Goal: Transaction & Acquisition: Purchase product/service

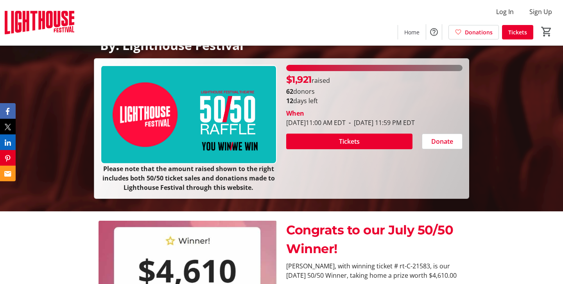
scroll to position [82, 0]
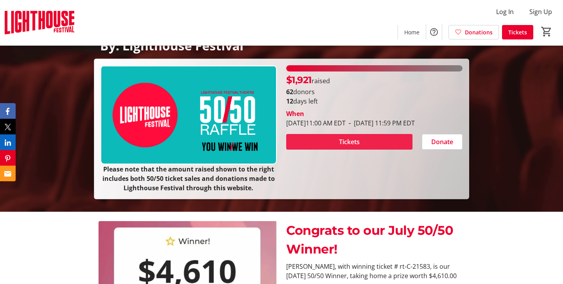
click at [313, 151] on span at bounding box center [349, 142] width 126 height 19
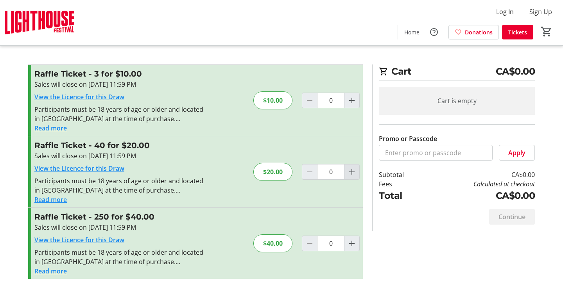
click at [353, 174] on mat-icon "Increment by one" at bounding box center [351, 171] width 9 height 9
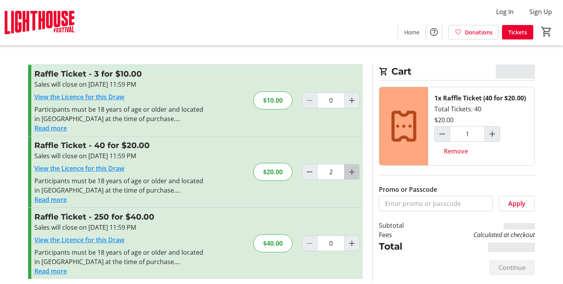
click at [353, 174] on mat-icon "Increment by one" at bounding box center [351, 171] width 9 height 9
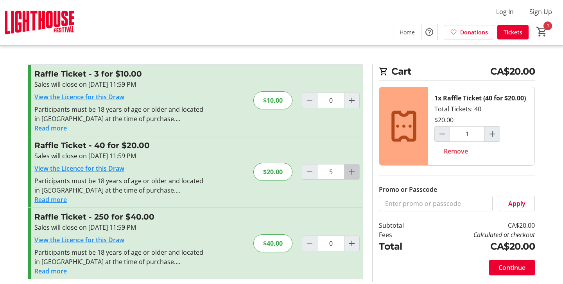
click at [353, 174] on mat-icon "Increment by one" at bounding box center [351, 171] width 9 height 9
type input "8"
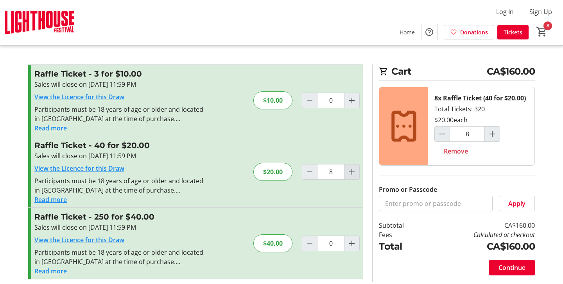
click at [353, 174] on mat-icon "Increment by one" at bounding box center [351, 171] width 9 height 9
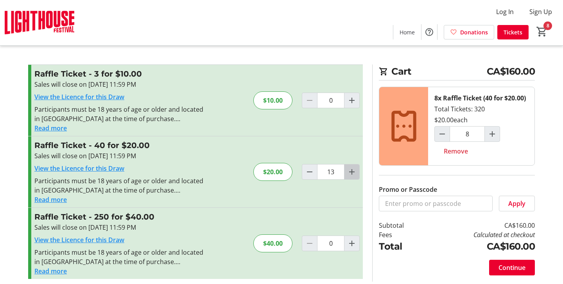
click at [353, 174] on mat-icon "Increment by one" at bounding box center [351, 171] width 9 height 9
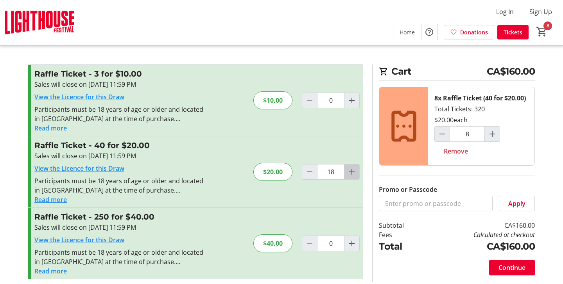
click at [353, 174] on mat-icon "Increment by one" at bounding box center [351, 171] width 9 height 9
type input "20"
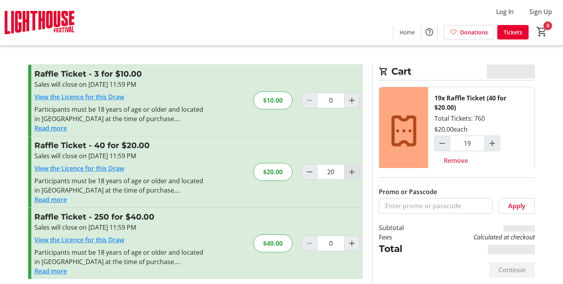
type input "20"
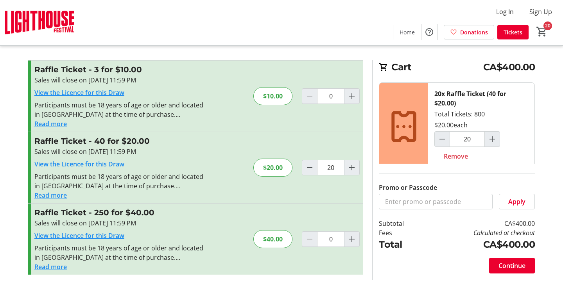
scroll to position [4, 0]
click at [309, 168] on mat-icon "Decrement by one" at bounding box center [309, 167] width 9 height 9
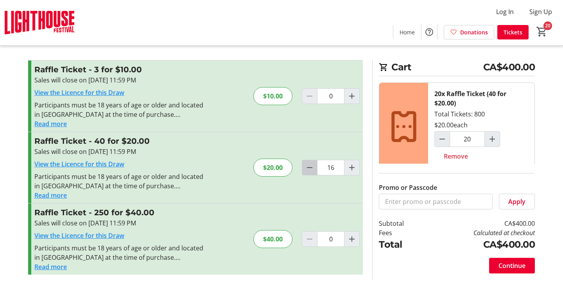
click at [309, 168] on mat-icon "Decrement by one" at bounding box center [309, 167] width 9 height 9
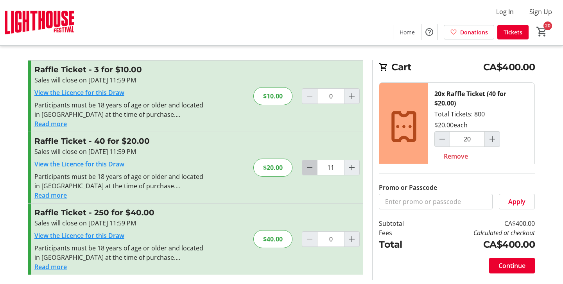
click at [309, 168] on mat-icon "Decrement by one" at bounding box center [309, 167] width 9 height 9
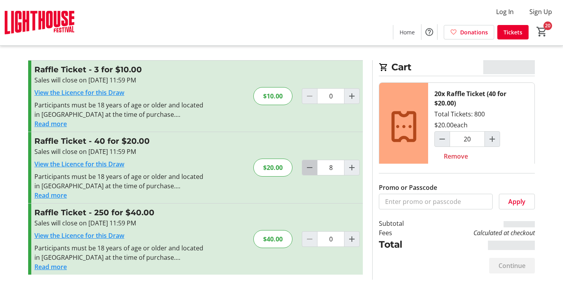
click at [309, 168] on mat-icon "Decrement by one" at bounding box center [309, 167] width 9 height 9
type input "7"
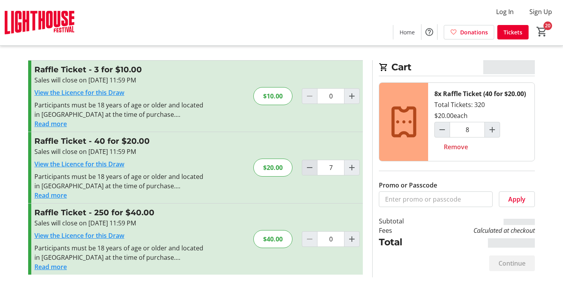
type input "7"
click at [309, 168] on mat-icon "Decrement by one" at bounding box center [309, 167] width 9 height 9
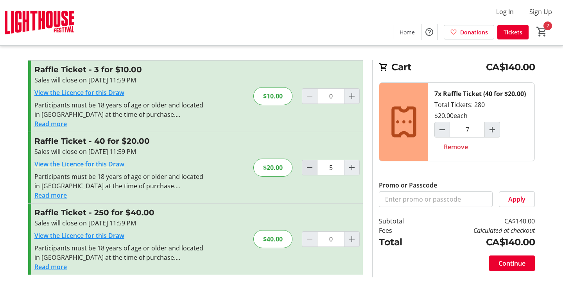
click at [309, 168] on mat-icon "Decrement by one" at bounding box center [309, 167] width 9 height 9
type input "3"
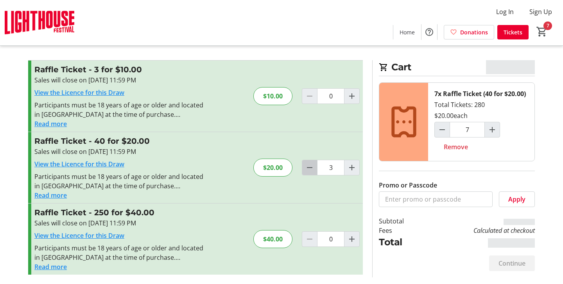
type input "4"
click at [309, 168] on mat-icon "Decrement by one" at bounding box center [309, 167] width 9 height 9
type input "2"
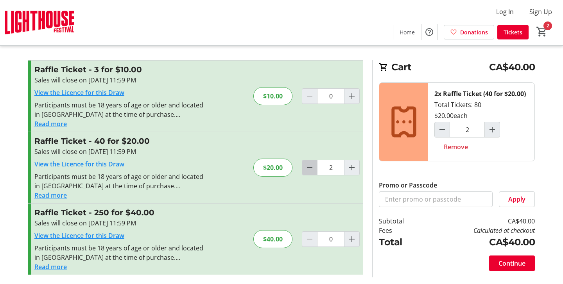
click at [309, 168] on mat-icon "Decrement by one" at bounding box center [309, 167] width 9 height 9
type input "1"
click at [512, 264] on span "Continue" at bounding box center [512, 263] width 27 height 9
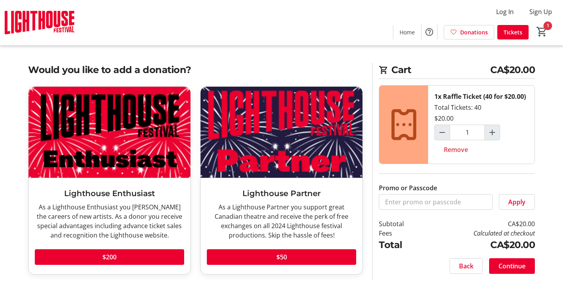
scroll to position [2, 0]
click at [522, 268] on span "Continue" at bounding box center [512, 266] width 27 height 9
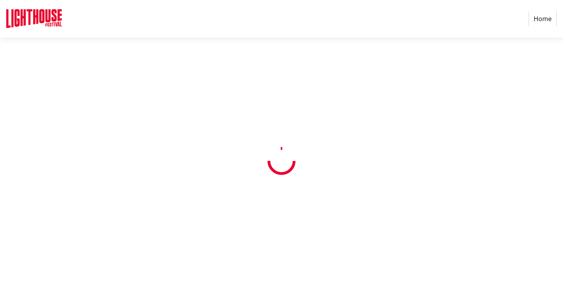
select select "CA"
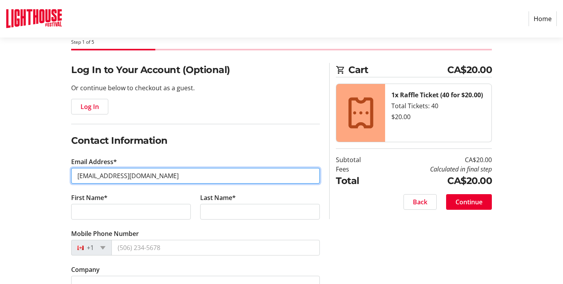
scroll to position [42, 0]
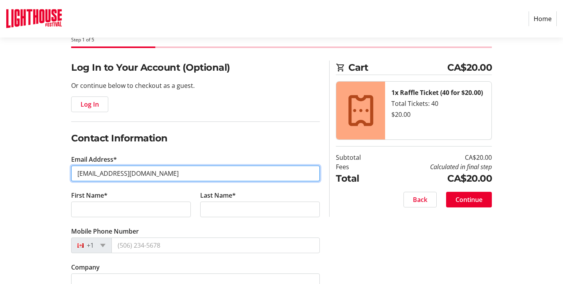
type input "[EMAIL_ADDRESS][DOMAIN_NAME]"
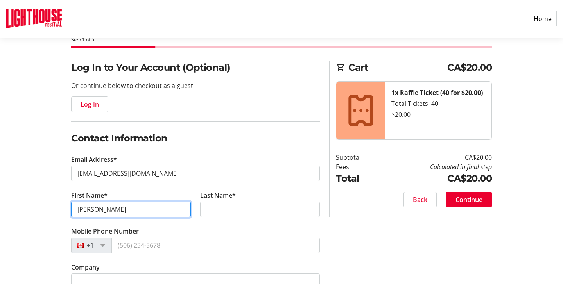
type input "[PERSON_NAME]"
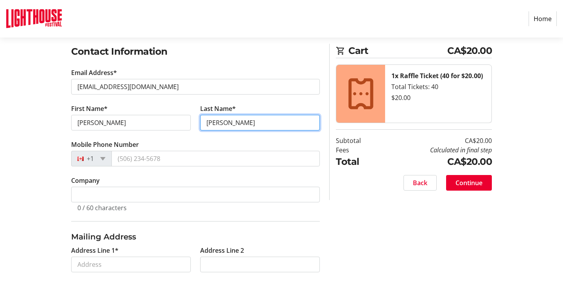
scroll to position [131, 0]
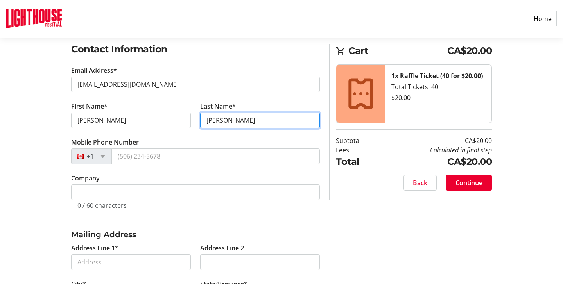
type input "[PERSON_NAME]"
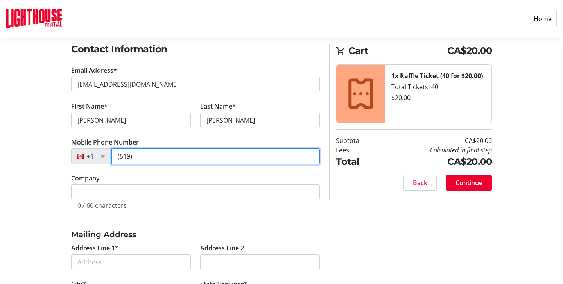
click at [153, 156] on input "(519)" at bounding box center [215, 157] width 208 height 16
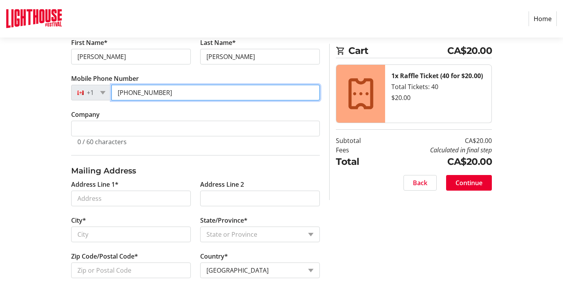
scroll to position [197, 0]
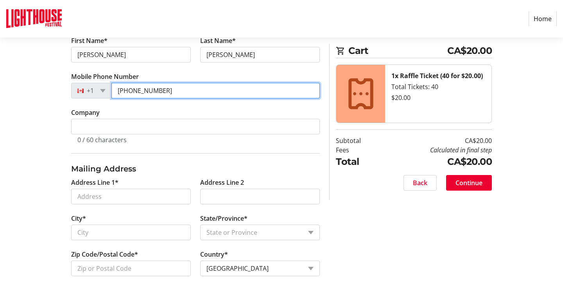
type input "[PHONE_NUMBER]"
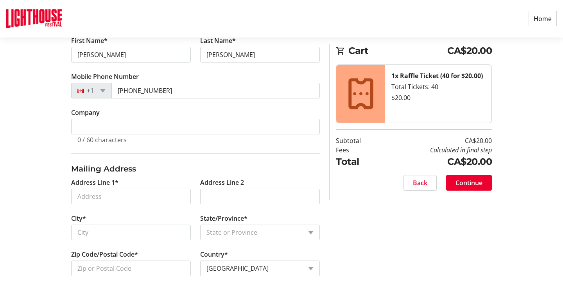
click at [106, 185] on label "Address Line 1*" at bounding box center [94, 182] width 47 height 9
click at [106, 189] on input "Address Line 1*" at bounding box center [131, 197] width 120 height 16
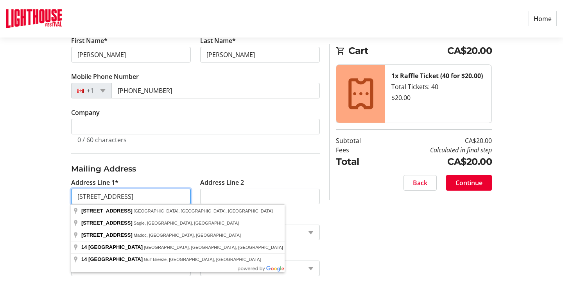
scroll to position [199, 0]
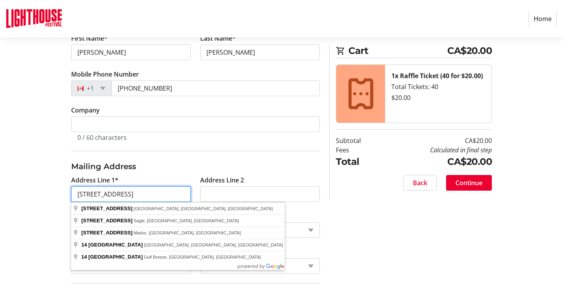
type input "[STREET_ADDRESS]"
click at [150, 172] on h3 "Mailing Address" at bounding box center [195, 167] width 249 height 12
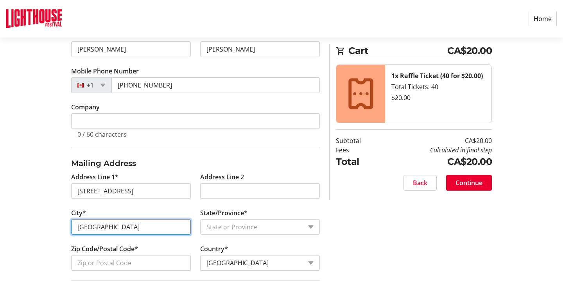
scroll to position [203, 0]
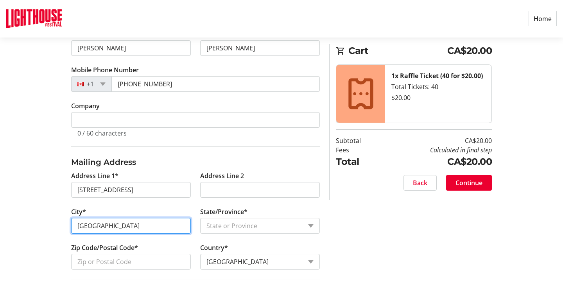
type input "[GEOGRAPHIC_DATA]"
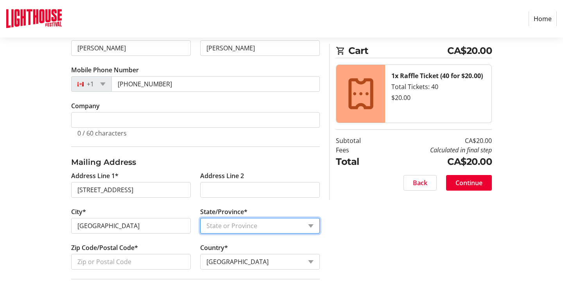
select select "ON"
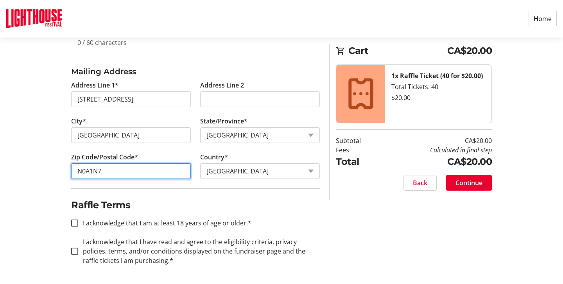
scroll to position [294, 0]
type input "N0A1N7"
click at [78, 223] on div at bounding box center [74, 223] width 19 height 19
checkbox input "true"
click at [77, 249] on input "I acknowledge that I have read and agree to the eligibility criteria, privacy p…" at bounding box center [74, 251] width 7 height 7
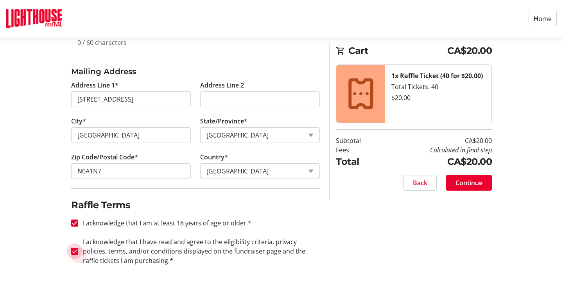
checkbox input "true"
click at [473, 178] on span at bounding box center [469, 183] width 46 height 19
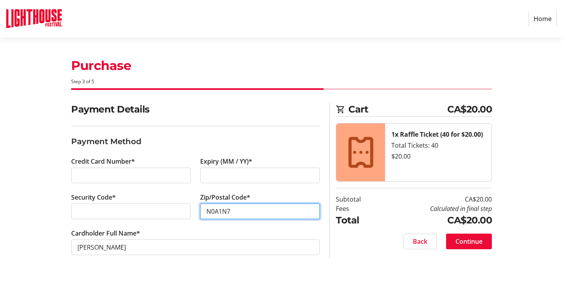
type input "N0A1N7"
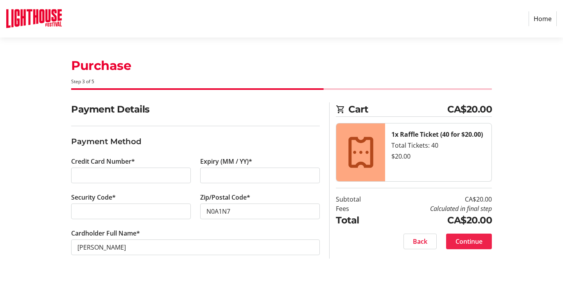
click at [467, 241] on span "Continue" at bounding box center [469, 241] width 27 height 9
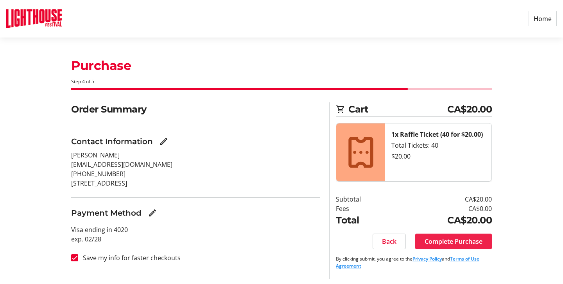
click at [448, 242] on span "Complete Purchase" at bounding box center [454, 241] width 58 height 9
